Goal: Information Seeking & Learning: Learn about a topic

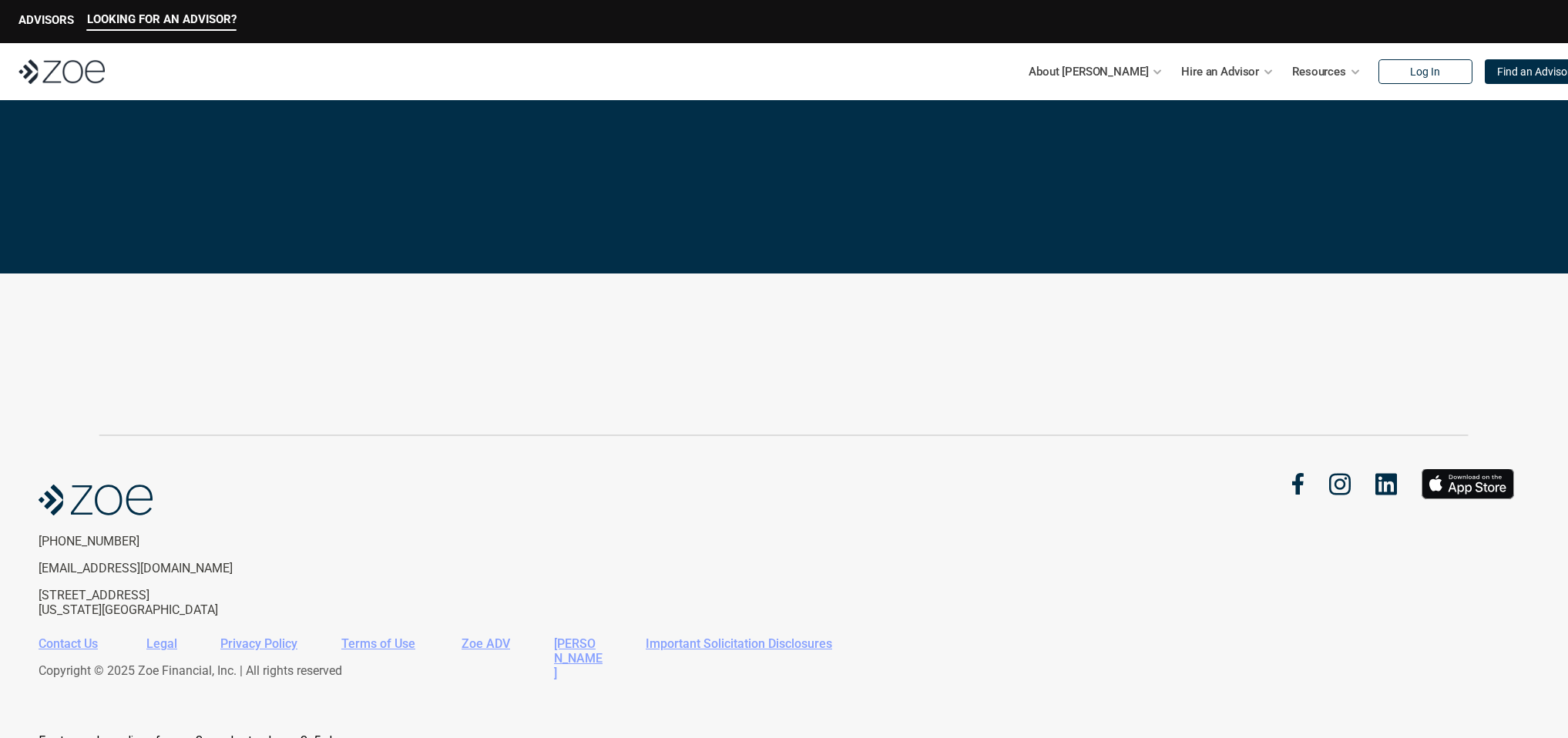
scroll to position [3273, 0]
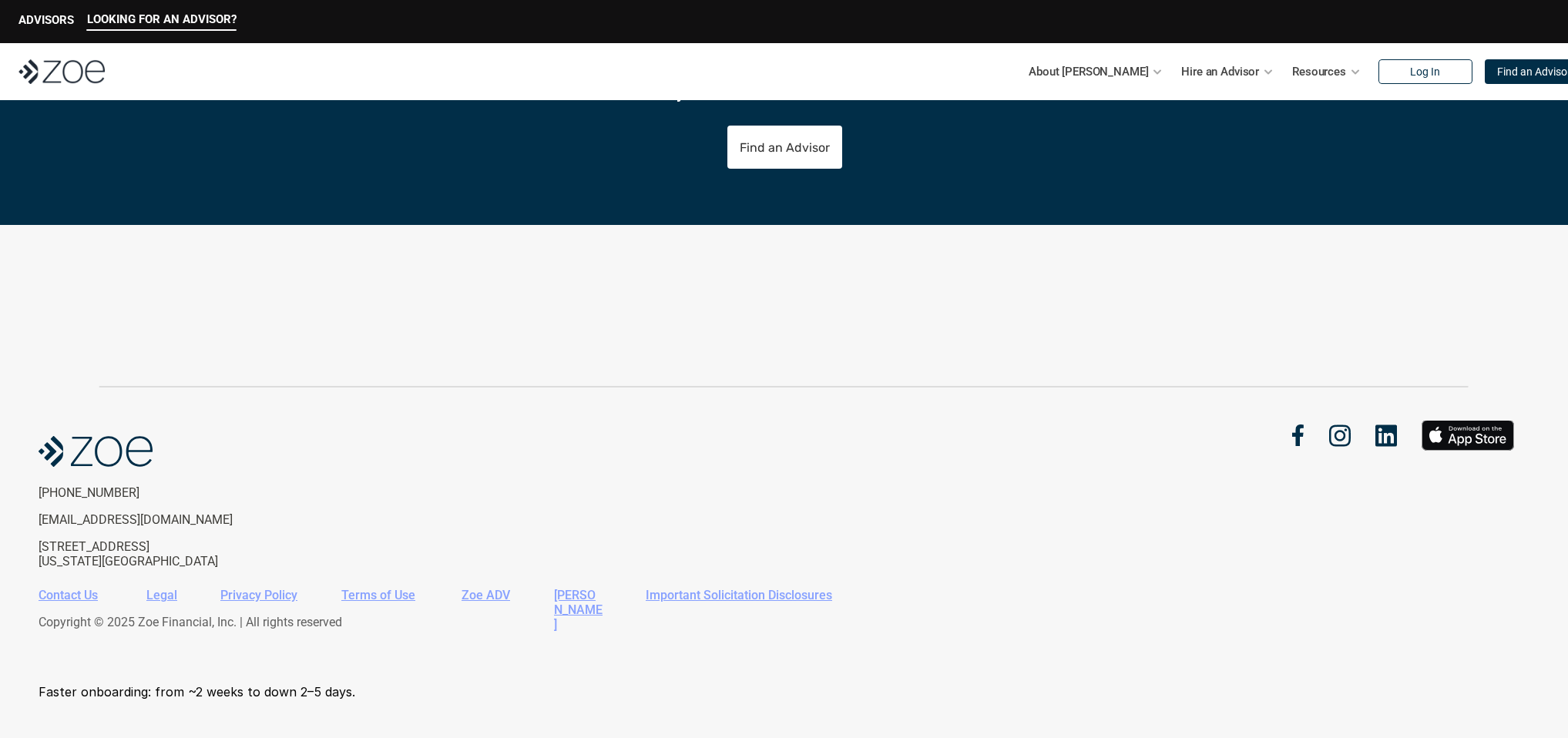
drag, startPoint x: 179, startPoint y: 546, endPoint x: 40, endPoint y: 553, distance: 139.2
click at [40, 553] on p "[STREET_ADDRESS][US_STATE]" at bounding box center [165, 554] width 253 height 29
copy p "[STREET_ADDRESS]"
click at [112, 385] on icon at bounding box center [783, 386] width 1371 height 3
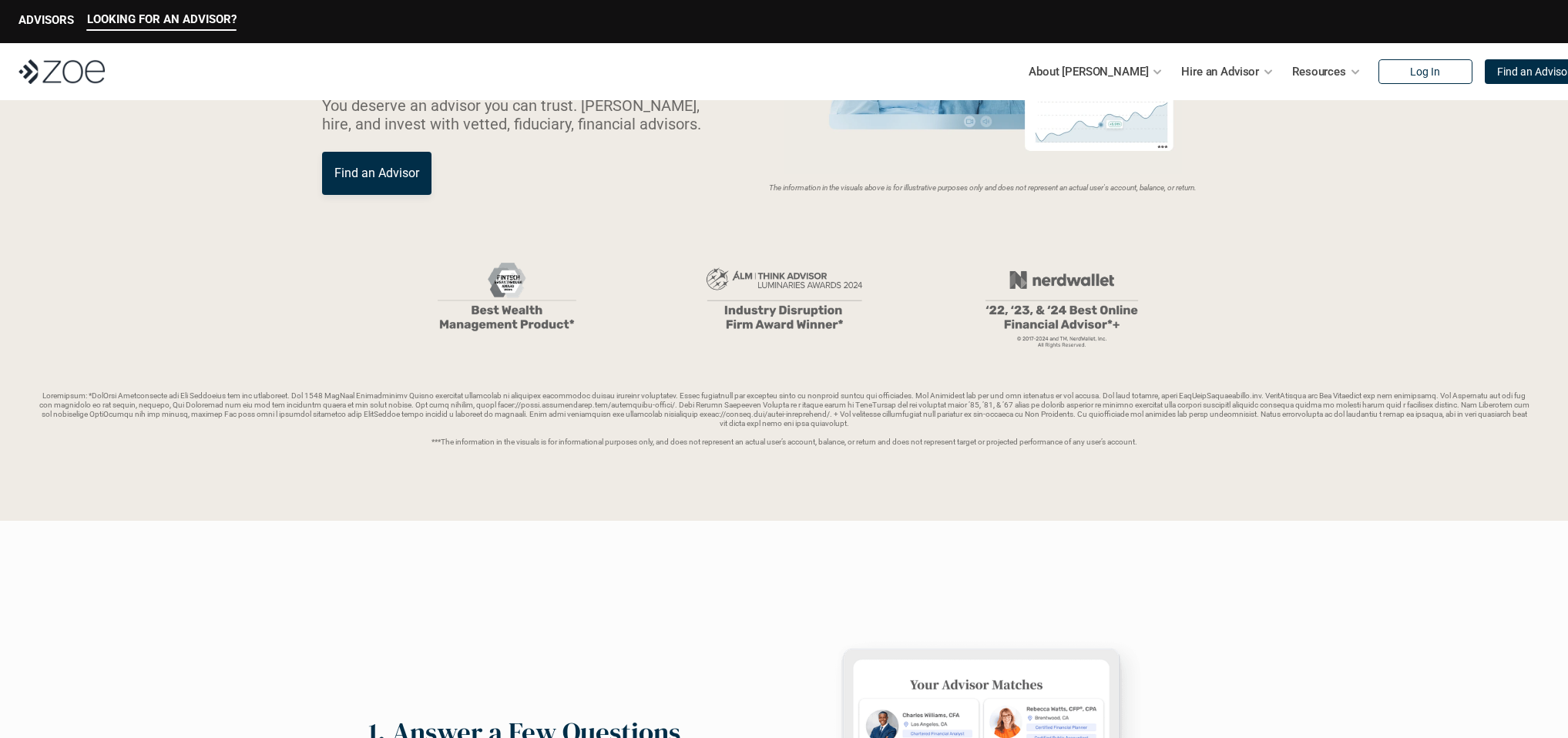
scroll to position [0, 0]
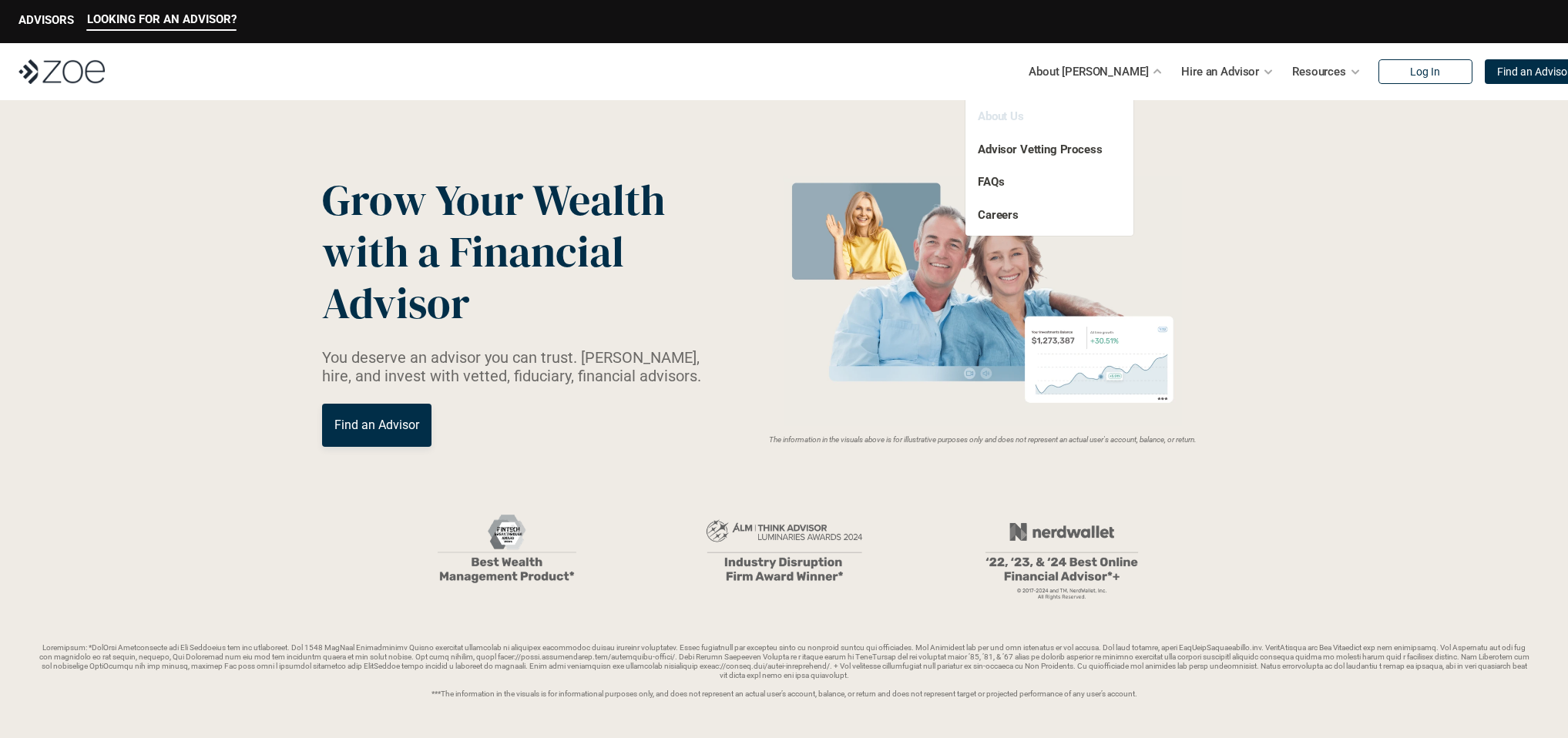
click at [986, 113] on link "About Us" at bounding box center [1001, 116] width 47 height 14
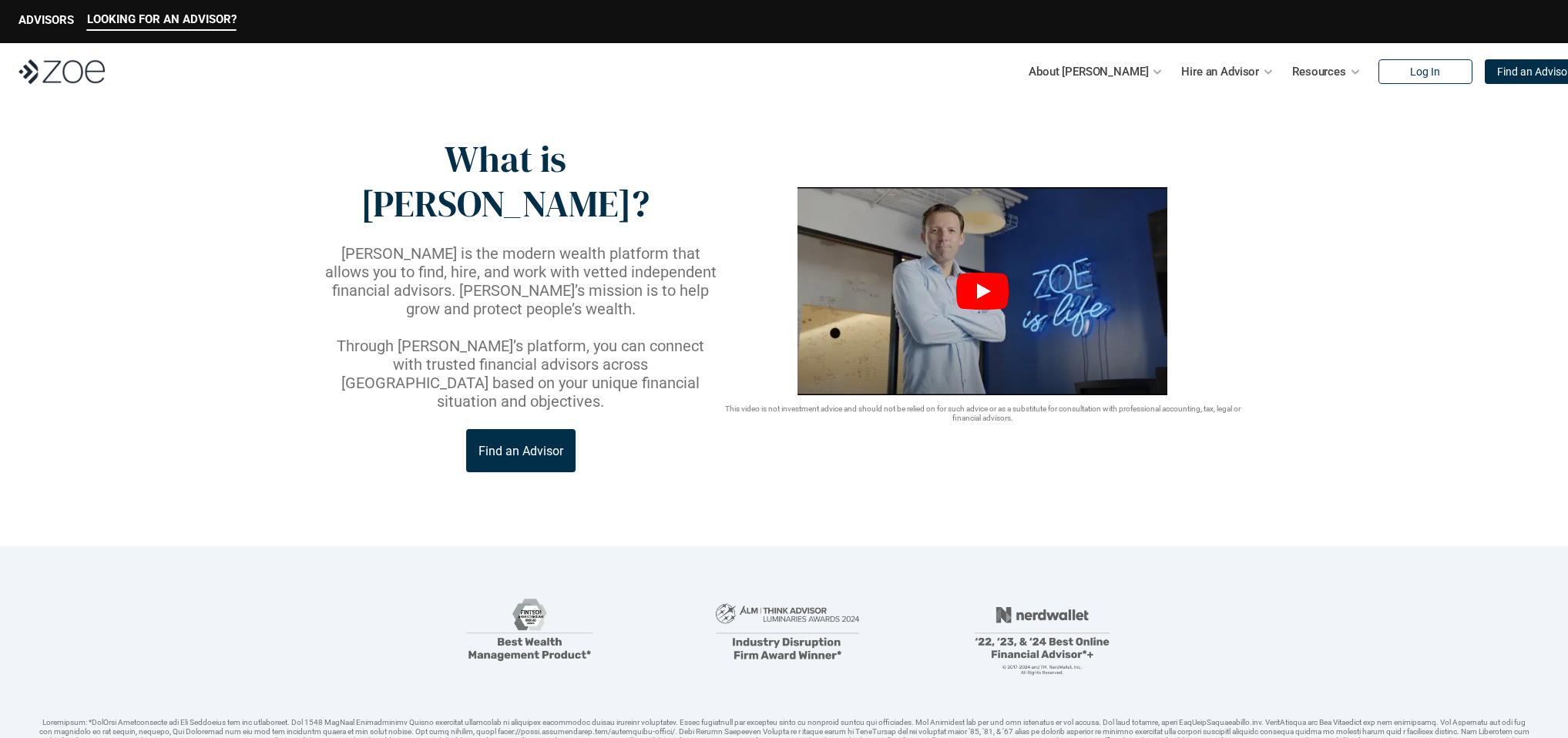
click at [980, 272] on icon "Play" at bounding box center [982, 291] width 53 height 37
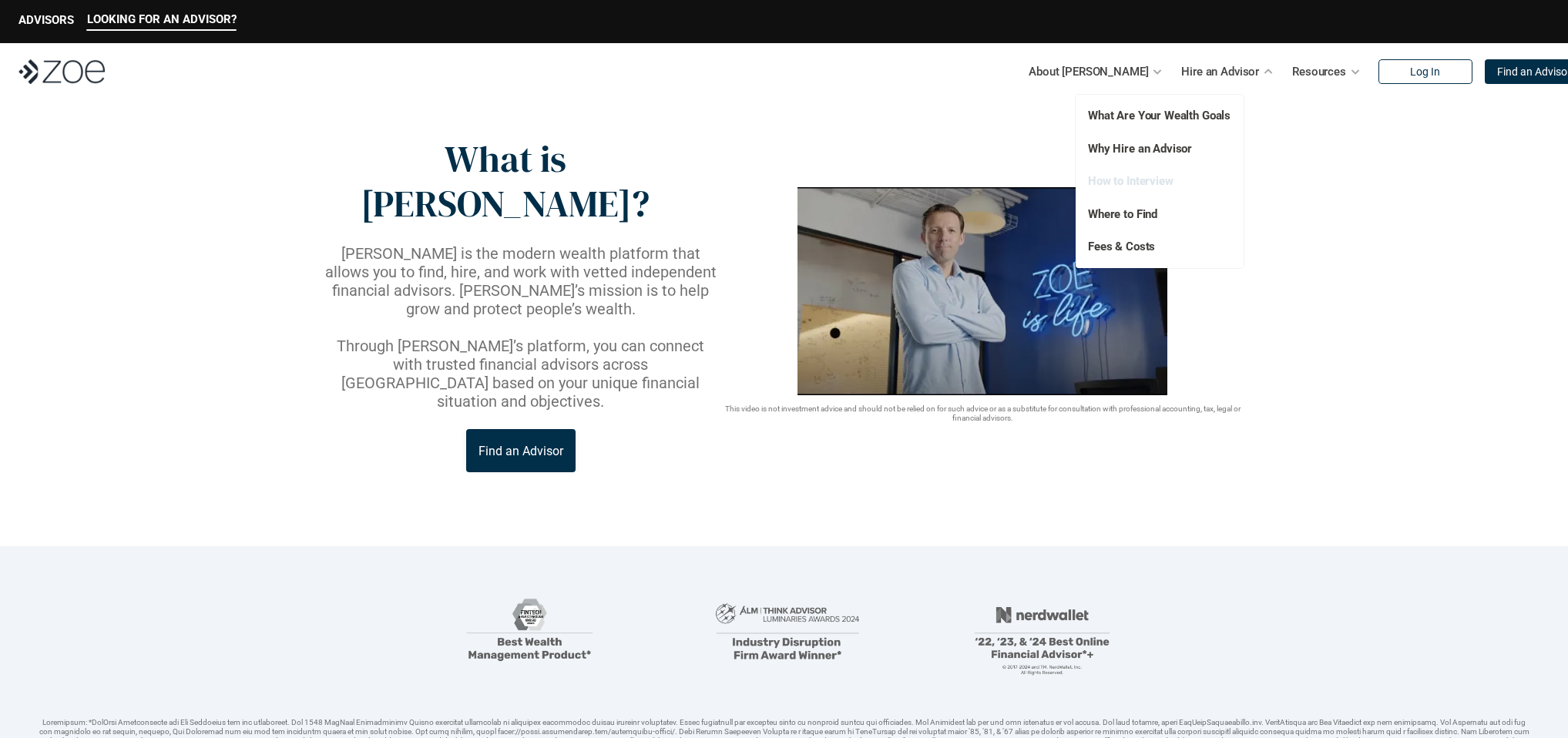
click at [1140, 178] on link "How to Interview" at bounding box center [1131, 181] width 85 height 14
